Goal: Information Seeking & Learning: Learn about a topic

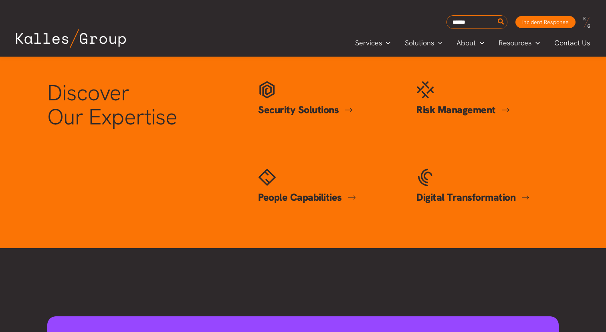
scroll to position [332, 0]
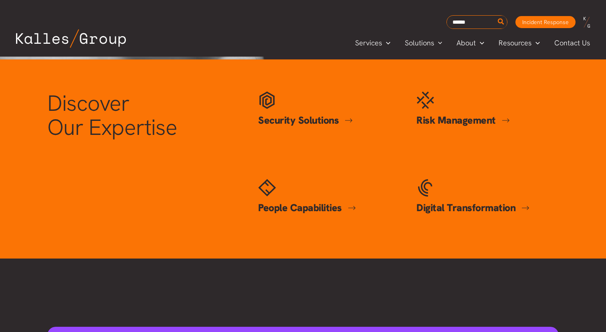
click at [303, 124] on link "Security Solutions" at bounding box center [305, 119] width 95 height 13
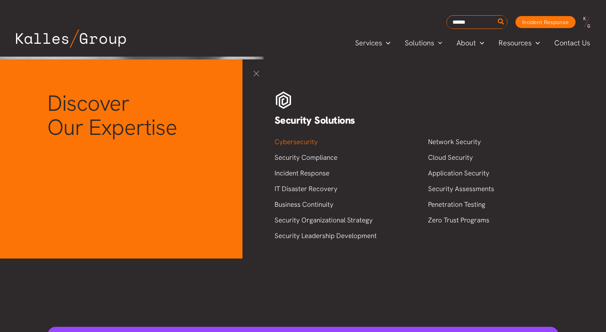
click at [303, 141] on link "Cybersecurity" at bounding box center [296, 141] width 43 height 9
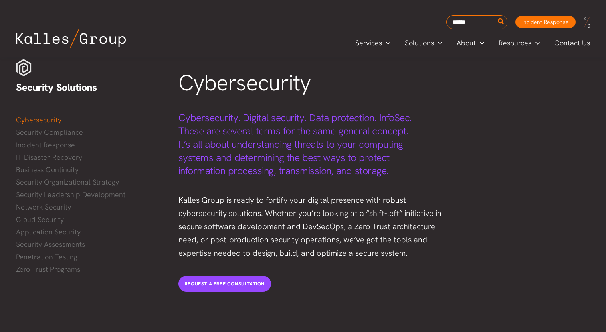
scroll to position [5, 0]
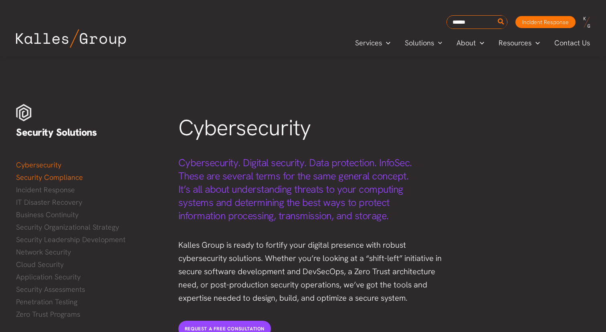
click at [58, 176] on link "Security Compliance" at bounding box center [89, 177] width 146 height 12
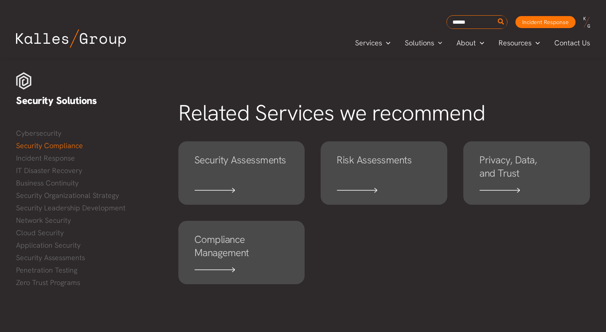
scroll to position [431, 0]
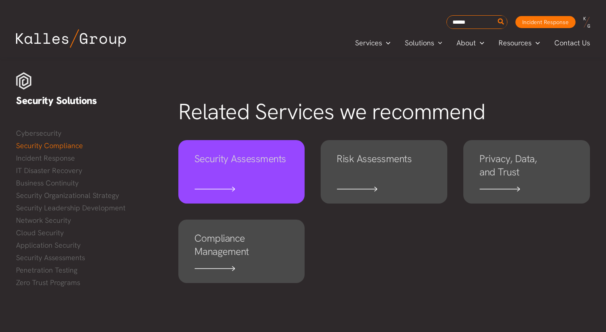
click at [263, 173] on h4 "Security Assessments" at bounding box center [241, 165] width 95 height 26
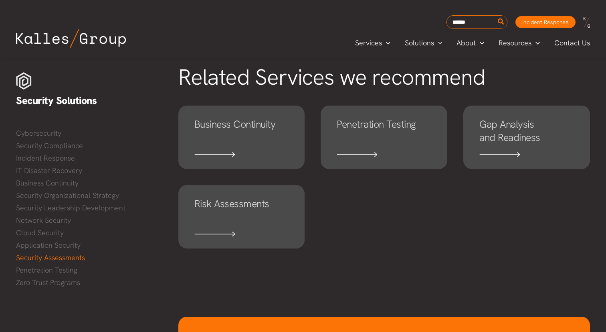
scroll to position [466, 0]
